Goal: Transaction & Acquisition: Purchase product/service

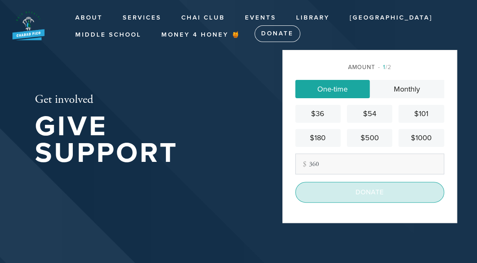
type input "360"
click at [363, 191] on input "Donate" at bounding box center [369, 192] width 149 height 21
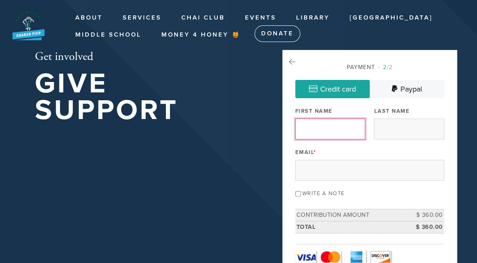
click at [332, 128] on input "First Name" at bounding box center [330, 129] width 70 height 21
type input "[PERSON_NAME]"
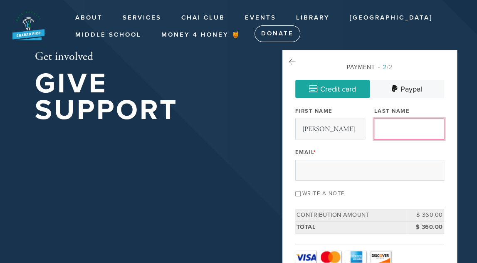
click at [389, 127] on input "Last Name" at bounding box center [409, 129] width 70 height 21
type input "Fass"
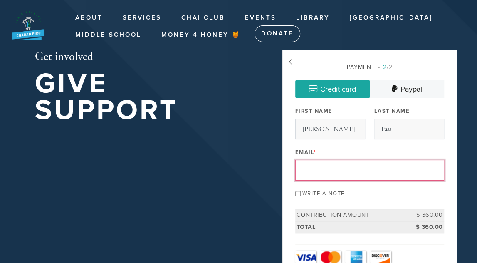
click at [357, 164] on input "Email *" at bounding box center [369, 170] width 149 height 21
click at [378, 169] on input "In honor of my mother's yarhzeit, 18 Tishrei" at bounding box center [369, 170] width 149 height 21
click at [429, 173] on input "In honor of my mother's yahrzeit, 18 Tishrei" at bounding box center [369, 170] width 149 height 21
type input "I"
click at [381, 171] on input "[PERSON_NAME][EMAIL_ADDRESS][PERSON_NAME][DOMAIN_NAME]" at bounding box center [369, 170] width 149 height 21
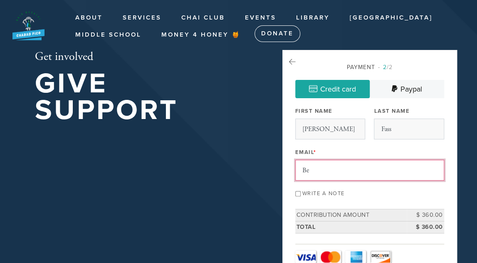
type input "B"
type input "[PERSON_NAME][EMAIL_ADDRESS][PERSON_NAME][DOMAIN_NAME]"
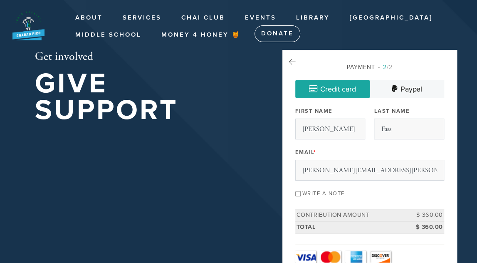
click at [419, 195] on div "Write a note" at bounding box center [369, 192] width 149 height 11
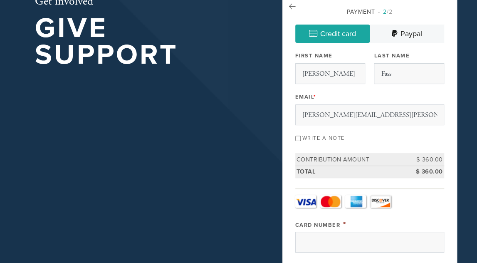
scroll to position [67, 0]
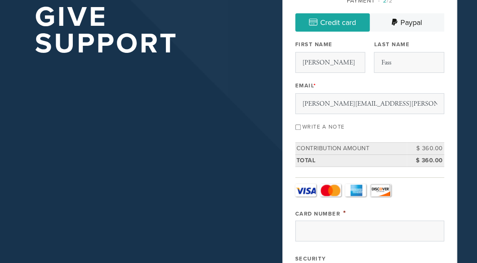
click at [300, 128] on input "Write a note" at bounding box center [297, 126] width 5 height 5
checkbox input "true"
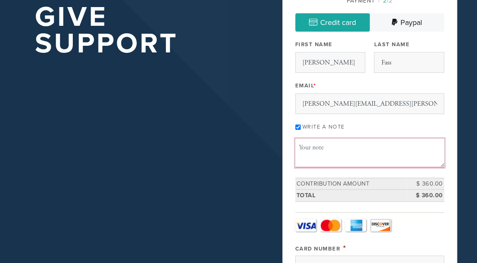
click at [305, 152] on textarea "Message or dedication" at bounding box center [369, 153] width 149 height 28
click at [359, 147] on textarea "In memory of mother's yahrzeit, 18 Tishrei" at bounding box center [369, 153] width 149 height 28
click at [411, 148] on textarea "In memory of mother's yahrzeit, 18 Tishrei" at bounding box center [369, 153] width 149 height 28
type textarea "In memory of mother's yahrzeit, 18 Tishrei, z"l"
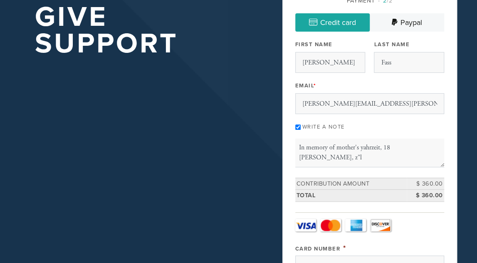
click at [331, 220] on link "MasterCard" at bounding box center [330, 225] width 21 height 12
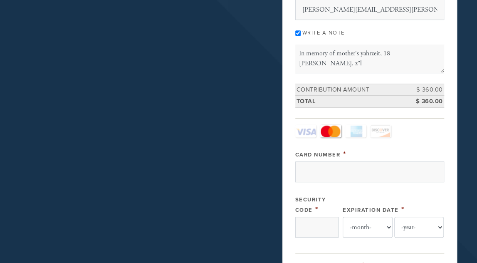
scroll to position [166, 0]
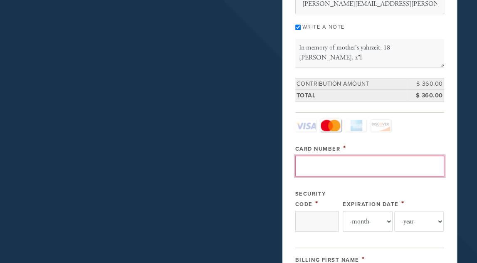
click at [327, 161] on input "Card Number" at bounding box center [369, 166] width 149 height 21
click at [315, 162] on input "52247500" at bounding box center [369, 166] width 149 height 21
click at [339, 164] on input "5224 7500" at bounding box center [369, 166] width 149 height 21
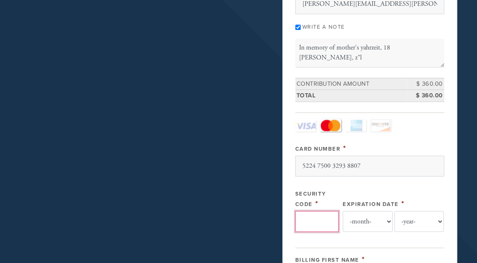
type input "5224750032938807"
click at [318, 218] on input "Security Code" at bounding box center [316, 221] width 43 height 21
type input "500"
click at [389, 217] on select "-month- Jan Feb Mar Apr May Jun [DATE] Aug Sep Oct Nov Dec" at bounding box center [368, 221] width 50 height 21
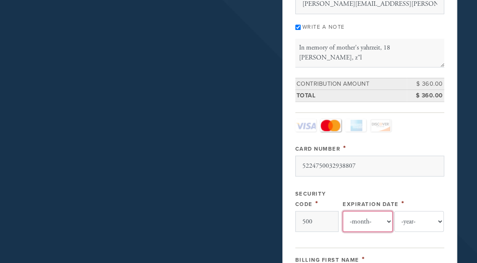
select select "2"
click at [343, 211] on select "-month- Jan Feb Mar Apr May Jun [DATE] Aug Sep Oct Nov Dec" at bounding box center [368, 221] width 50 height 21
click at [440, 219] on select "-year- 2025 2026 2027 2028 2029 2030 2031 2032 2033 2034 2035" at bounding box center [419, 221] width 50 height 21
select select "2029"
click at [394, 211] on select "-year- 2025 2026 2027 2028 2029 2030 2031 2032 2033 2034 2035" at bounding box center [419, 221] width 50 height 21
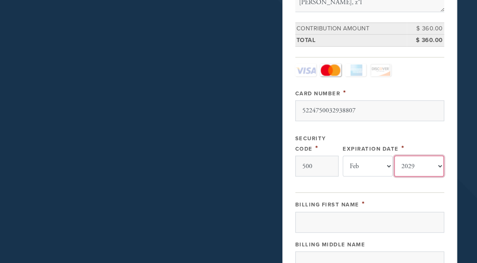
scroll to position [266, 0]
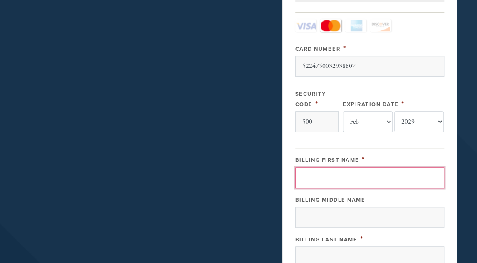
click at [343, 179] on input "Billing First Name" at bounding box center [369, 177] width 149 height 21
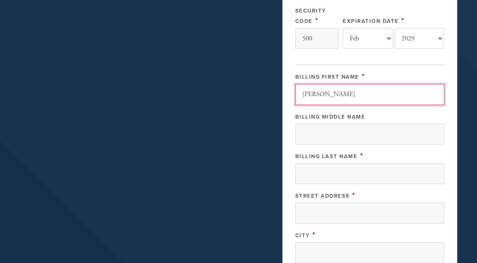
scroll to position [383, 0]
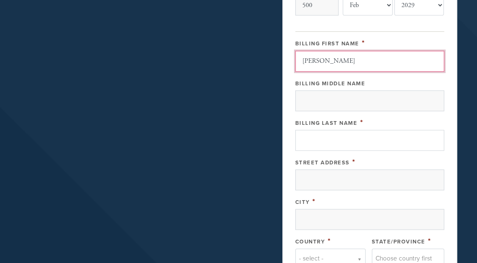
type input "[PERSON_NAME]"
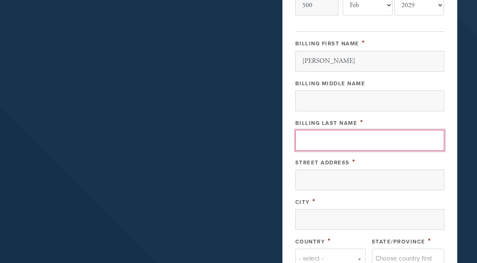
click at [327, 140] on input "Billing Last Name" at bounding box center [369, 140] width 149 height 21
type input "Fass"
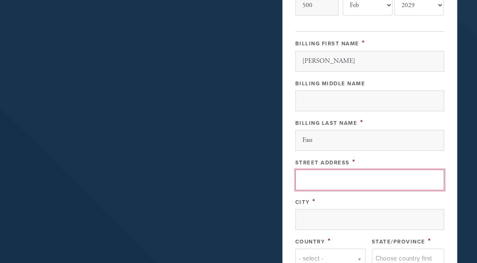
click at [322, 178] on input "Street Address" at bounding box center [369, 179] width 149 height 21
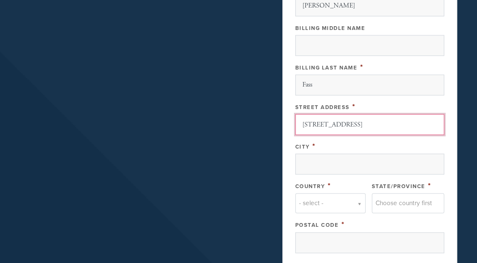
scroll to position [449, 0]
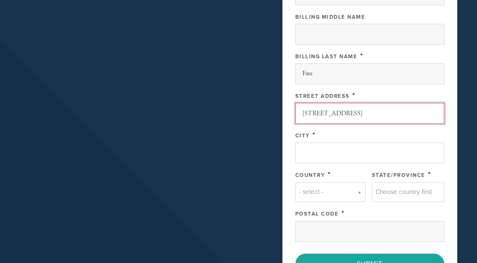
type input "[STREET_ADDRESS]"
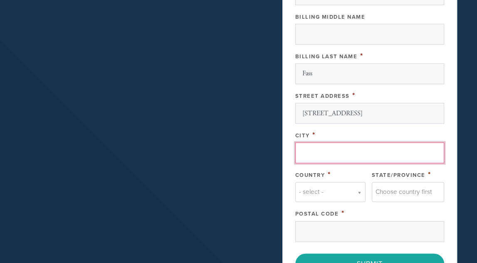
click at [360, 154] on input "City" at bounding box center [369, 152] width 149 height 21
type input "Los angeles"
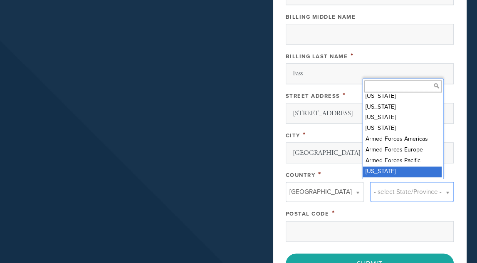
scroll to position [25, 0]
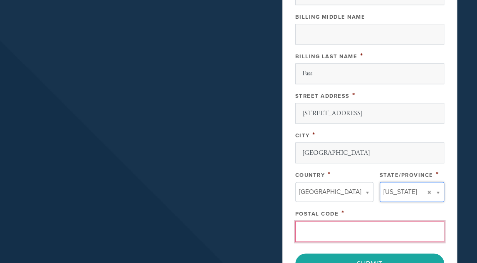
click at [357, 223] on input "Postal Code" at bounding box center [369, 231] width 149 height 21
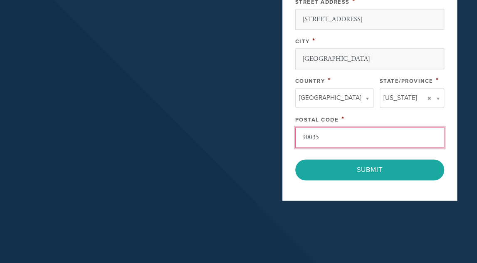
scroll to position [583, 0]
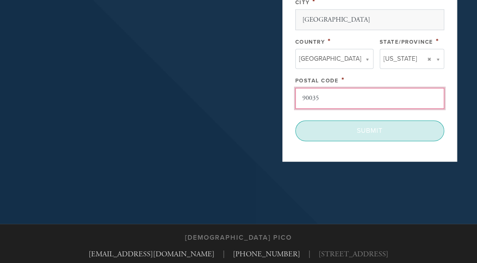
type input "90035"
click at [375, 128] on input "Submit" at bounding box center [369, 130] width 149 height 21
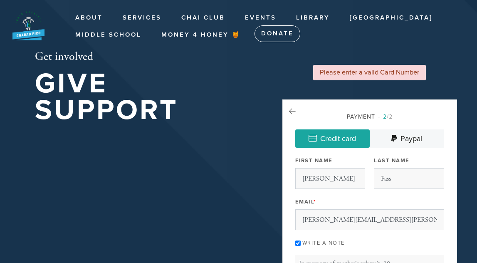
select select "2"
select select "2029"
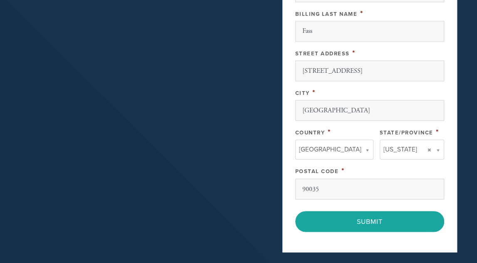
scroll to position [549, 0]
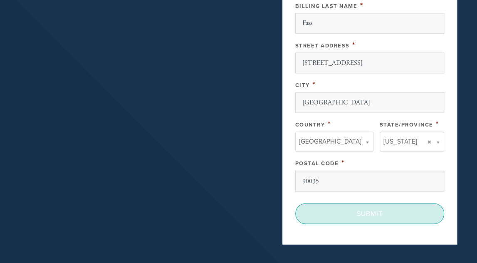
click at [415, 212] on input "Submit" at bounding box center [369, 213] width 149 height 21
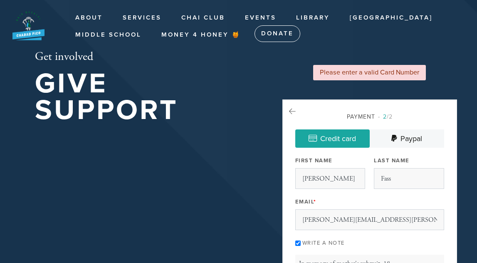
select select "2"
select select "2029"
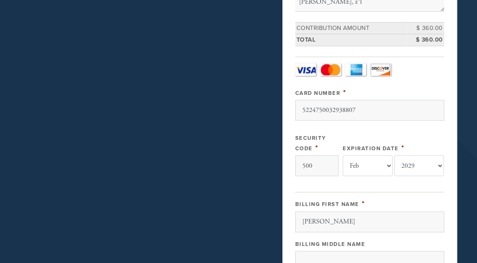
click at [315, 109] on input "5224750032938807" at bounding box center [369, 110] width 149 height 21
click at [330, 110] on input "5224 750032938807" at bounding box center [369, 110] width 149 height 21
click at [344, 109] on input "5224 7500 32938807" at bounding box center [369, 110] width 149 height 21
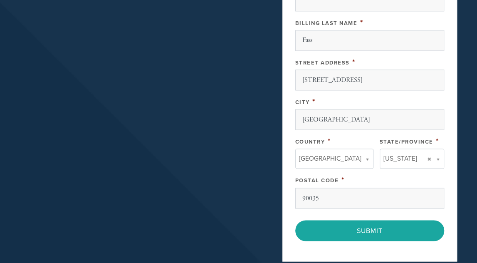
scroll to position [560, 0]
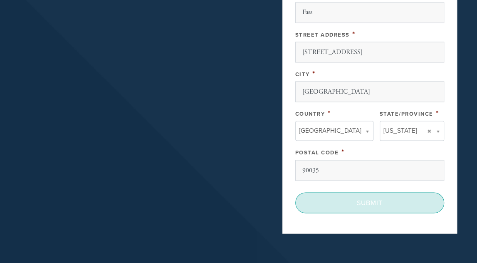
type input "5224750032938807"
click at [411, 198] on input "Submit" at bounding box center [369, 202] width 149 height 21
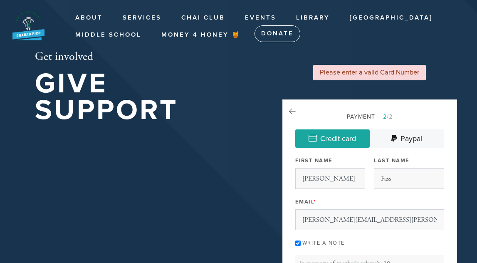
select select "2"
select select "2029"
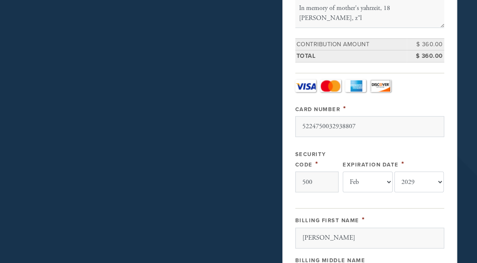
click at [330, 79] on link "MasterCard" at bounding box center [330, 85] width 21 height 12
click at [330, 77] on fieldset "[DOMAIN_NAME] (Credit Card) Card Type - select - Visa MasterCard Amex Discover …" at bounding box center [369, 138] width 149 height 131
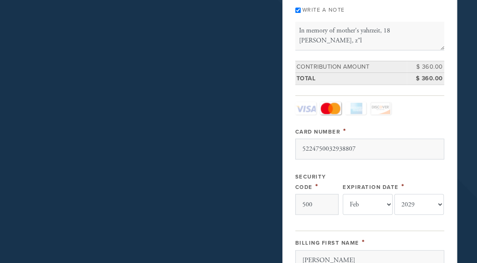
scroll to position [211, 0]
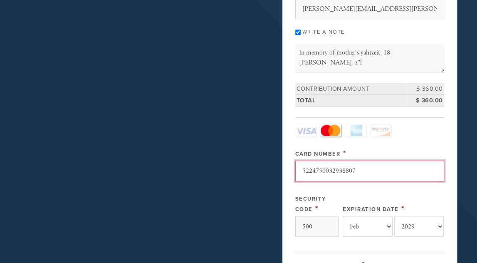
click at [312, 169] on input "5224750032938807" at bounding box center [369, 171] width 149 height 21
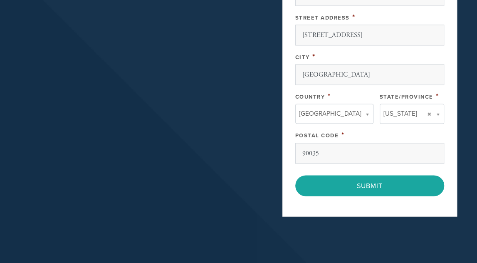
scroll to position [583, 0]
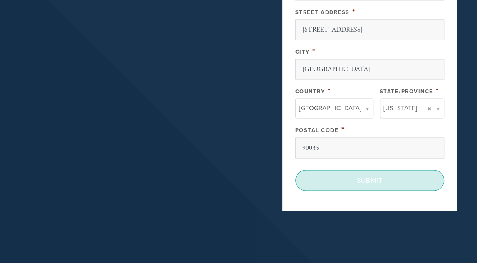
type input "[CREDIT_CARD_NUMBER]"
click at [379, 175] on input "Submit" at bounding box center [369, 180] width 149 height 21
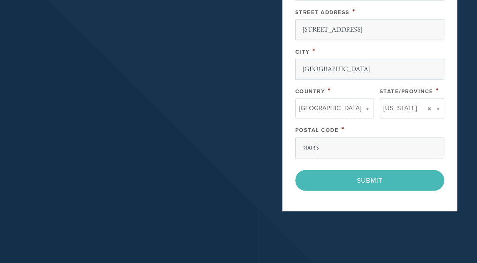
click at [374, 178] on div "< Previous Page Submit" at bounding box center [369, 180] width 149 height 21
click at [370, 175] on div "< Previous Page Submit" at bounding box center [369, 180] width 149 height 21
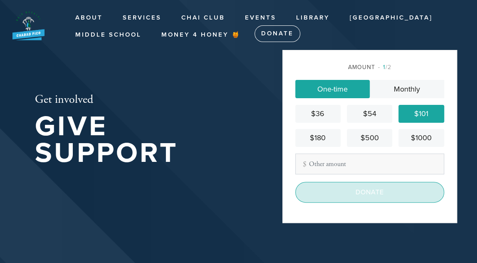
click at [377, 191] on input "Donate" at bounding box center [369, 192] width 149 height 21
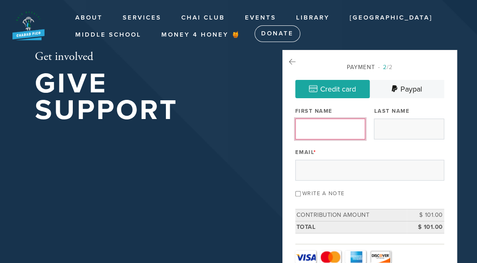
click at [335, 132] on input "First Name" at bounding box center [330, 129] width 70 height 21
type input "[PERSON_NAME]"
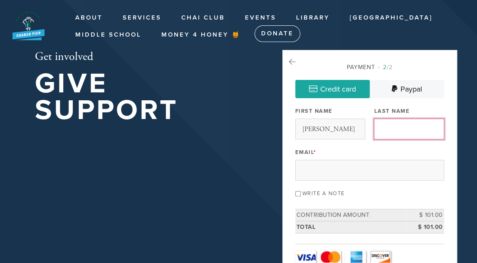
click at [382, 126] on input "Last Name" at bounding box center [409, 129] width 70 height 21
type input "Fass"
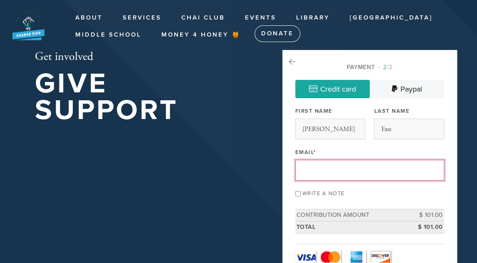
click at [362, 174] on input "Email *" at bounding box center [369, 170] width 149 height 21
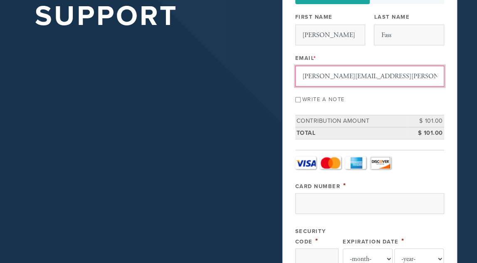
scroll to position [127, 0]
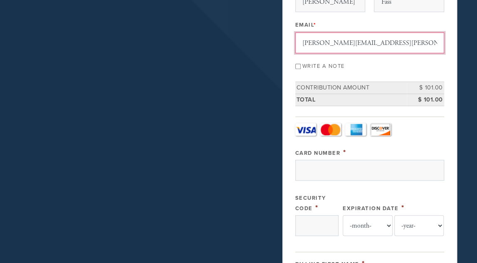
type input "[PERSON_NAME][EMAIL_ADDRESS][PERSON_NAME][DOMAIN_NAME]"
click at [329, 128] on link "MasterCard" at bounding box center [330, 129] width 21 height 12
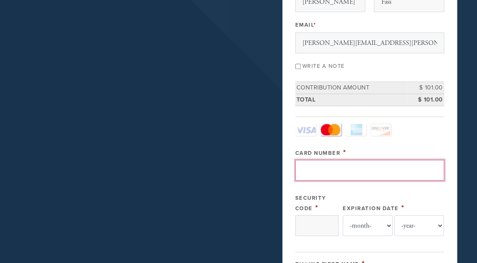
click at [315, 168] on input "Card Number" at bounding box center [369, 170] width 149 height 21
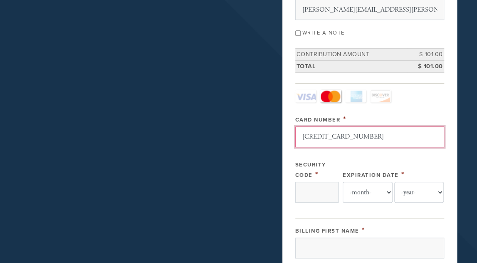
scroll to position [183, 0]
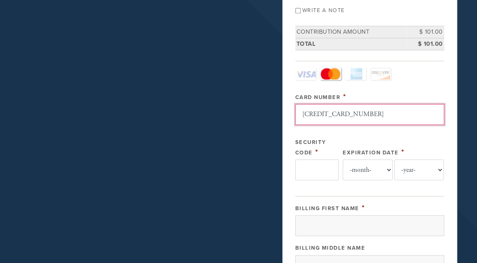
type input "[CREDIT_CARD_NUMBER]"
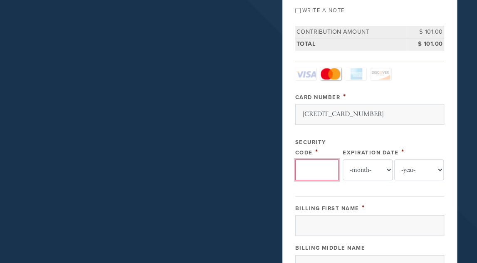
click at [330, 162] on input "Security Code" at bounding box center [316, 169] width 43 height 21
type input "500"
click at [388, 167] on select "-month- Jan Feb Mar Apr May Jun [DATE] Aug Sep Oct Nov Dec" at bounding box center [368, 169] width 50 height 21
select select "2"
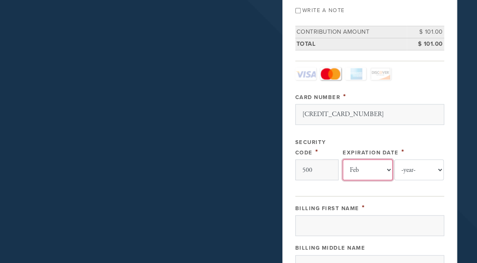
click at [343, 159] on select "-month- Jan Feb Mar Apr May Jun [DATE] Aug Sep Oct Nov Dec" at bounding box center [368, 169] width 50 height 21
click at [440, 167] on select "-year- 2025 2026 2027 2028 2029 2030 2031 2032 2033 2034 2035" at bounding box center [419, 169] width 50 height 21
select select "2029"
click at [394, 159] on select "-year- 2025 2026 2027 2028 2029 2030 2031 2032 2033 2034 2035" at bounding box center [419, 169] width 50 height 21
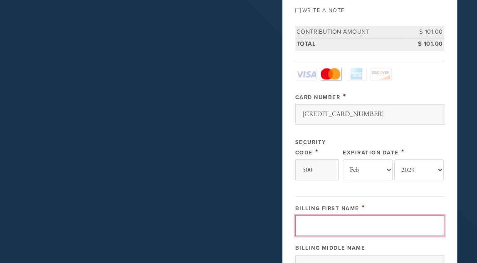
click at [325, 218] on input "Billing First Name" at bounding box center [369, 225] width 149 height 21
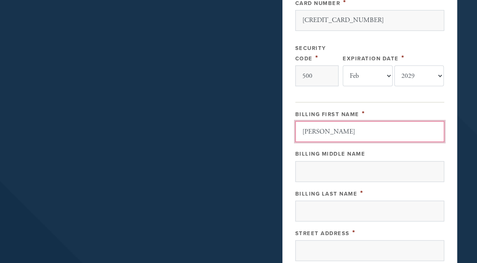
scroll to position [300, 0]
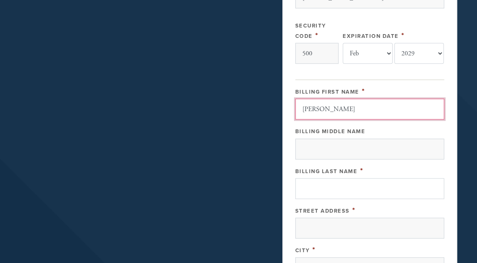
type input "[PERSON_NAME]"
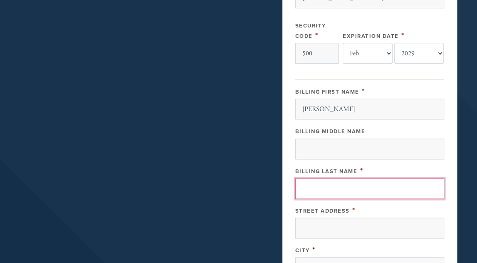
click at [365, 186] on input "Billing Last Name" at bounding box center [369, 188] width 149 height 21
type input "Fass, MD"
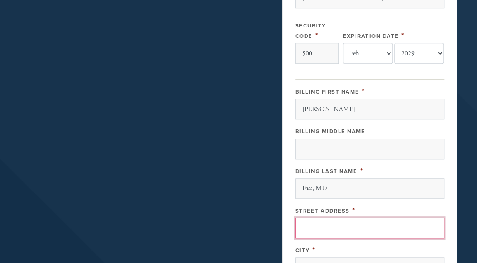
click at [356, 219] on input "Street Address" at bounding box center [369, 228] width 149 height 21
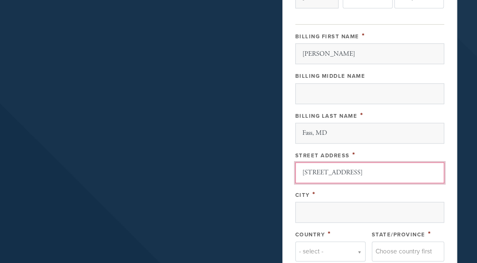
scroll to position [405, 0]
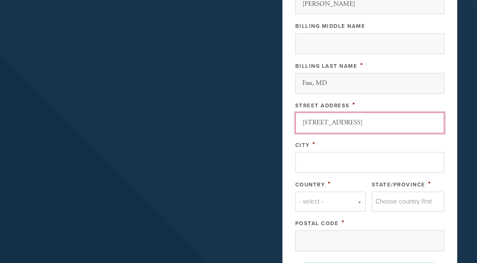
type input "[STREET_ADDRESS]"
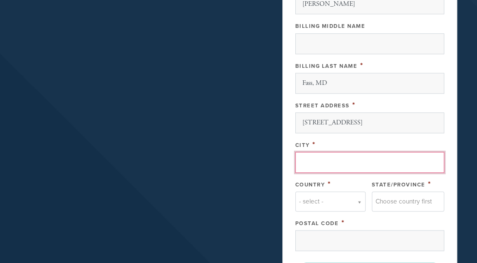
click at [325, 164] on input "City" at bounding box center [369, 162] width 149 height 21
type input "[GEOGRAPHIC_DATA]"
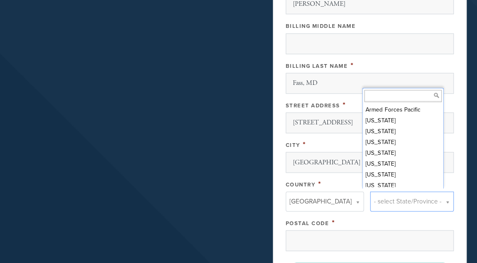
scroll to position [57, 0]
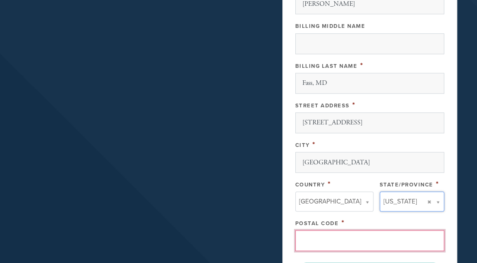
click at [404, 233] on input "Postal Code" at bounding box center [369, 240] width 149 height 21
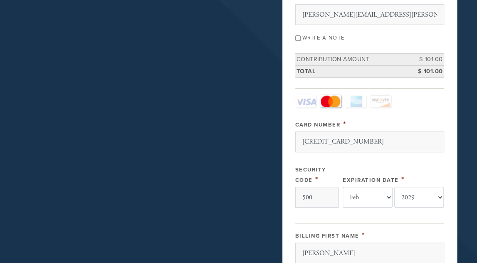
scroll to position [117, 0]
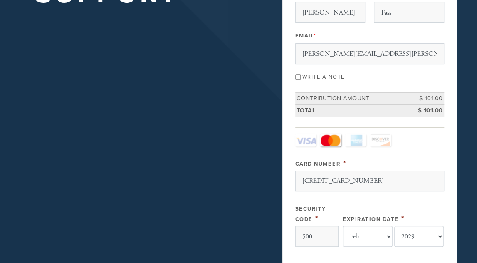
type input "90035"
click at [295, 74] on input "Write a note" at bounding box center [297, 76] width 5 height 5
checkbox input "true"
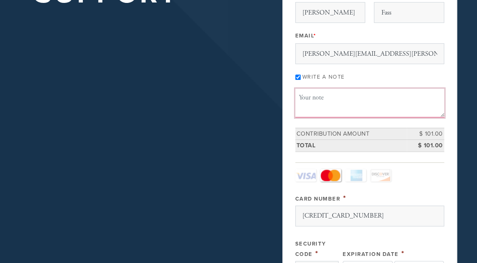
click at [304, 107] on textarea "Message or dedication" at bounding box center [369, 103] width 149 height 28
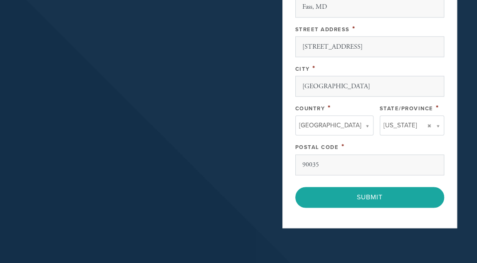
scroll to position [555, 0]
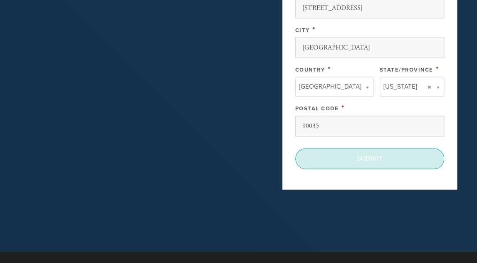
type textarea "For [PERSON_NAME], [DATE]"
click at [370, 154] on input "Submit" at bounding box center [369, 158] width 149 height 21
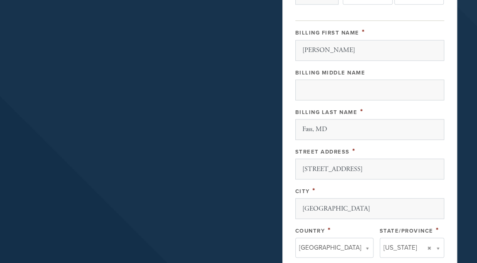
scroll to position [355, 0]
